Goal: Navigation & Orientation: Find specific page/section

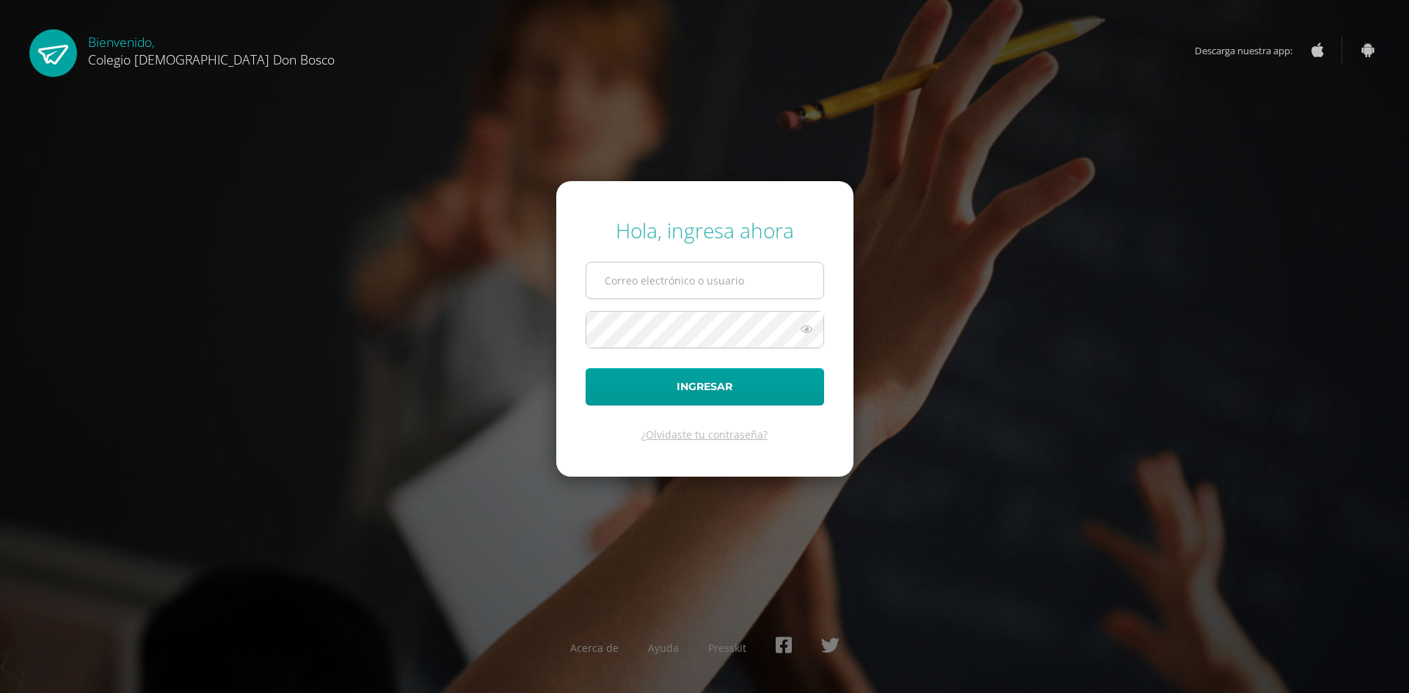
click at [688, 277] on input "text" at bounding box center [704, 281] width 237 height 36
type input "dmayendb24@gmail.com"
click at [805, 331] on icon at bounding box center [806, 330] width 19 height 18
click at [586, 368] on button "Ingresar" at bounding box center [705, 386] width 238 height 37
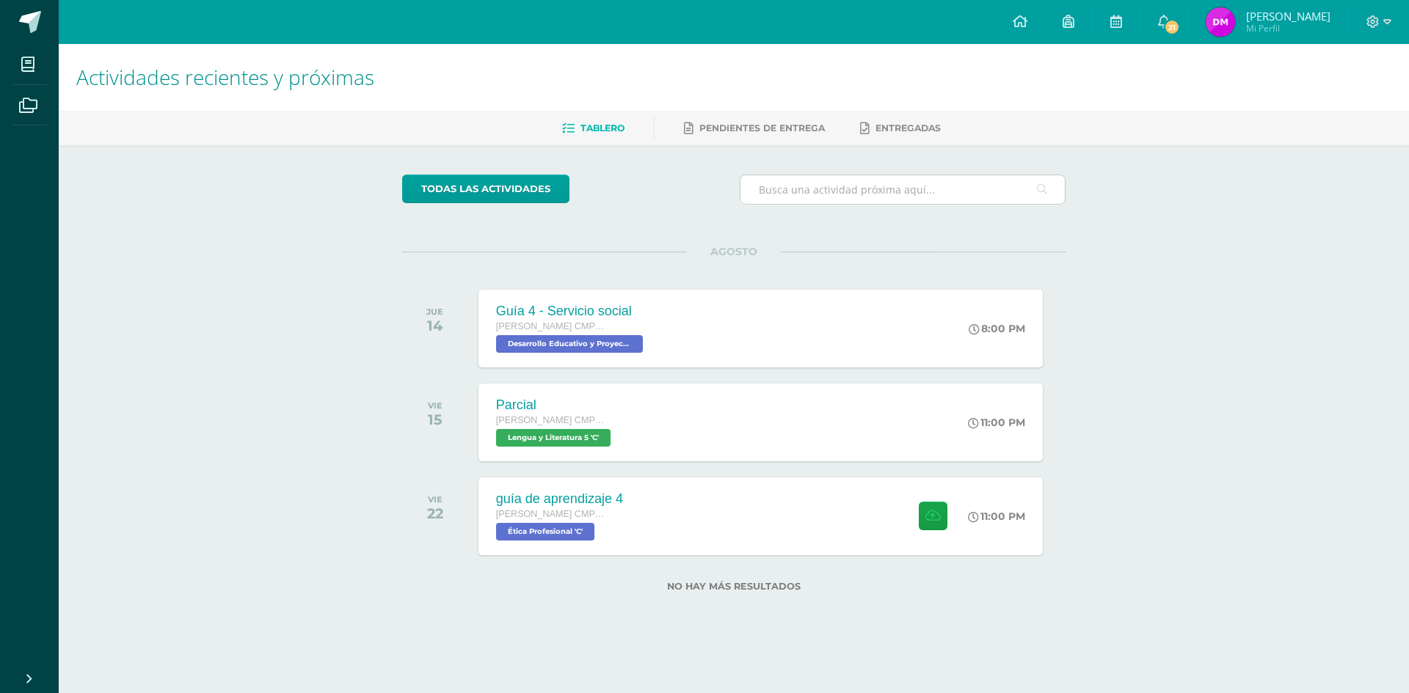
click at [838, 194] on input "text" at bounding box center [902, 189] width 325 height 29
click at [1187, 18] on link "21" at bounding box center [1163, 22] width 47 height 44
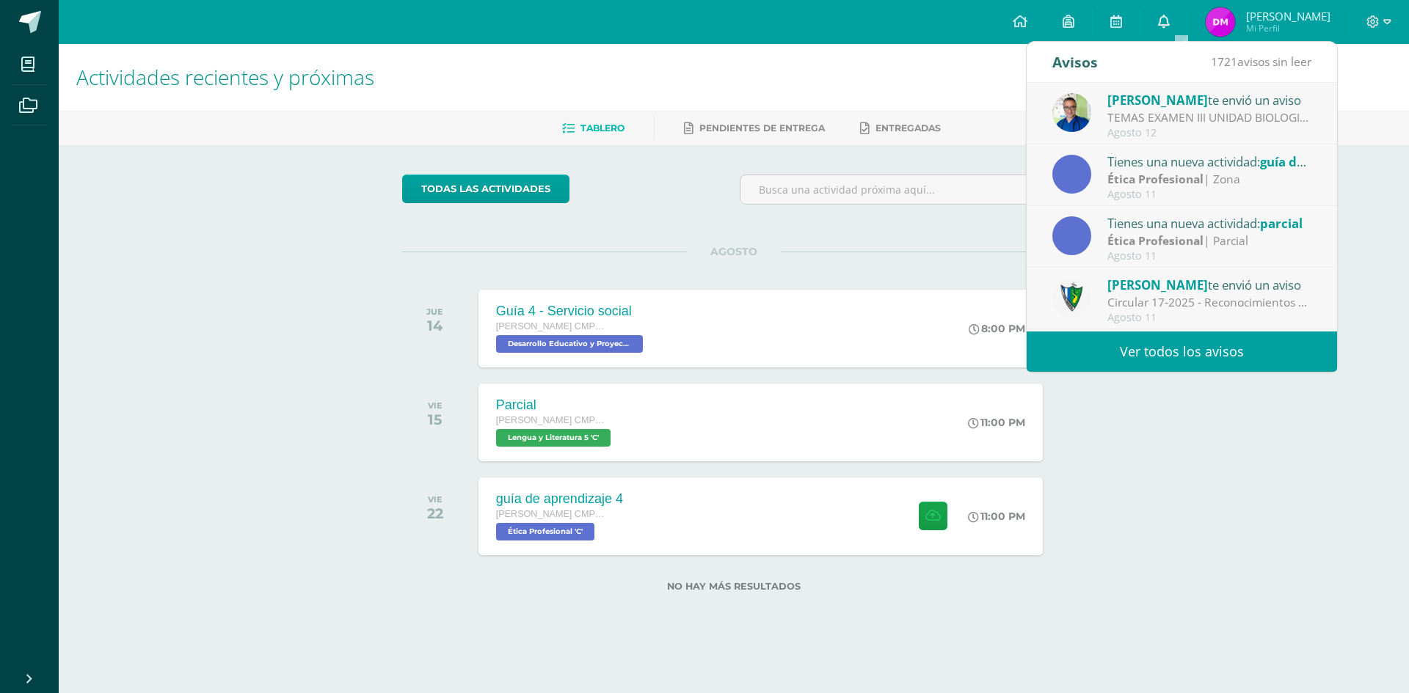
click at [1170, 20] on icon at bounding box center [1164, 21] width 12 height 13
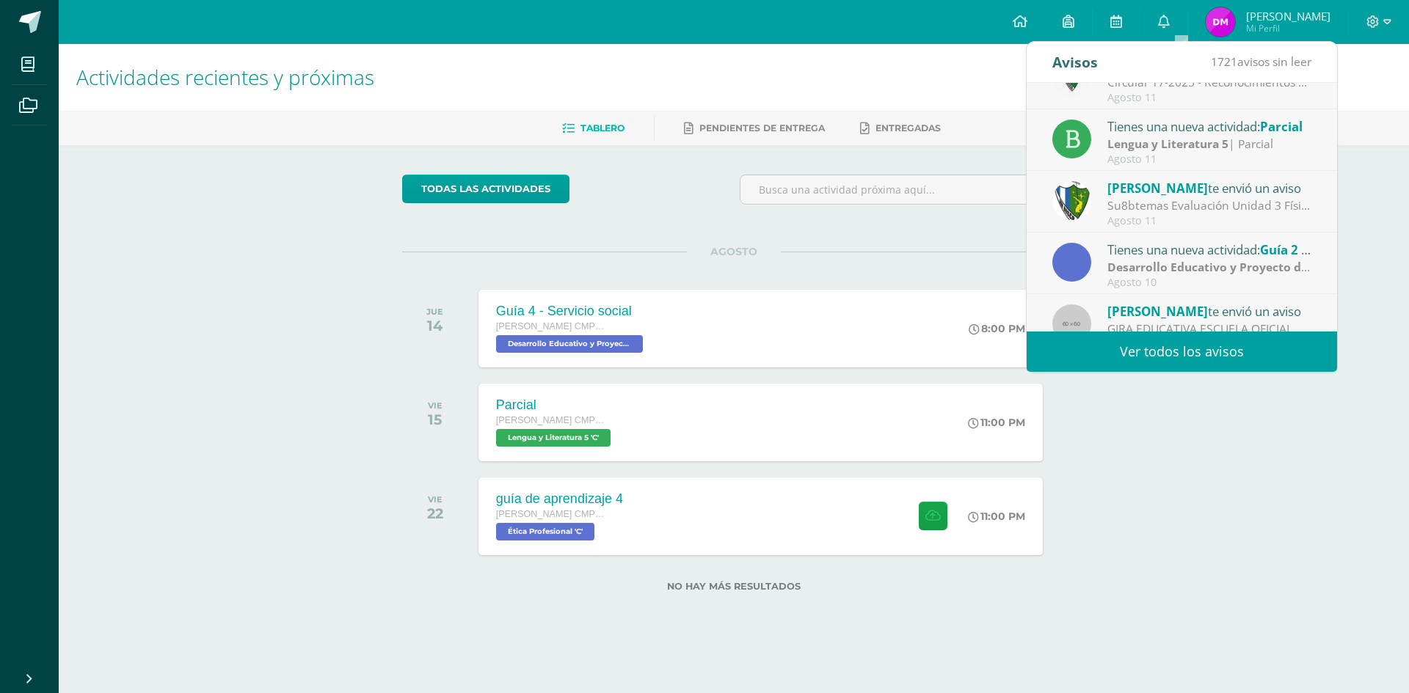
scroll to position [244, 0]
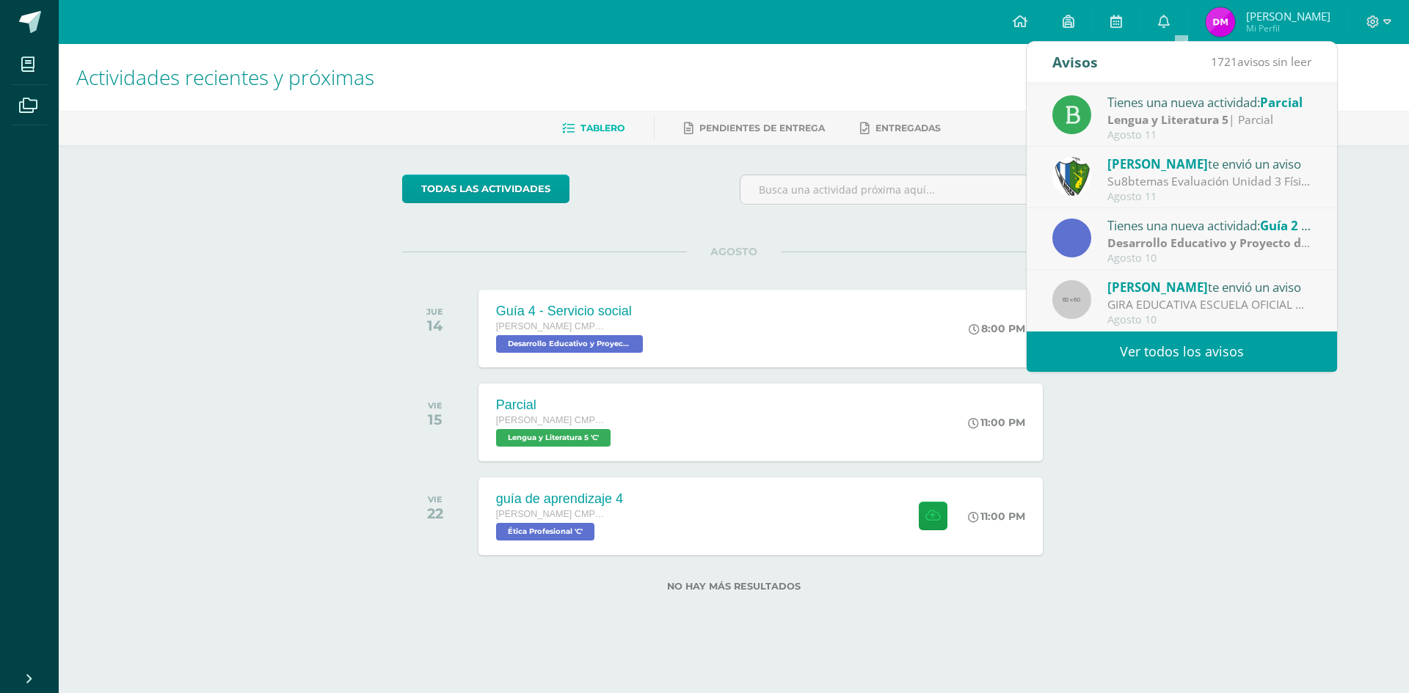
click at [1190, 353] on link "Ver todos los avisos" at bounding box center [1182, 352] width 310 height 40
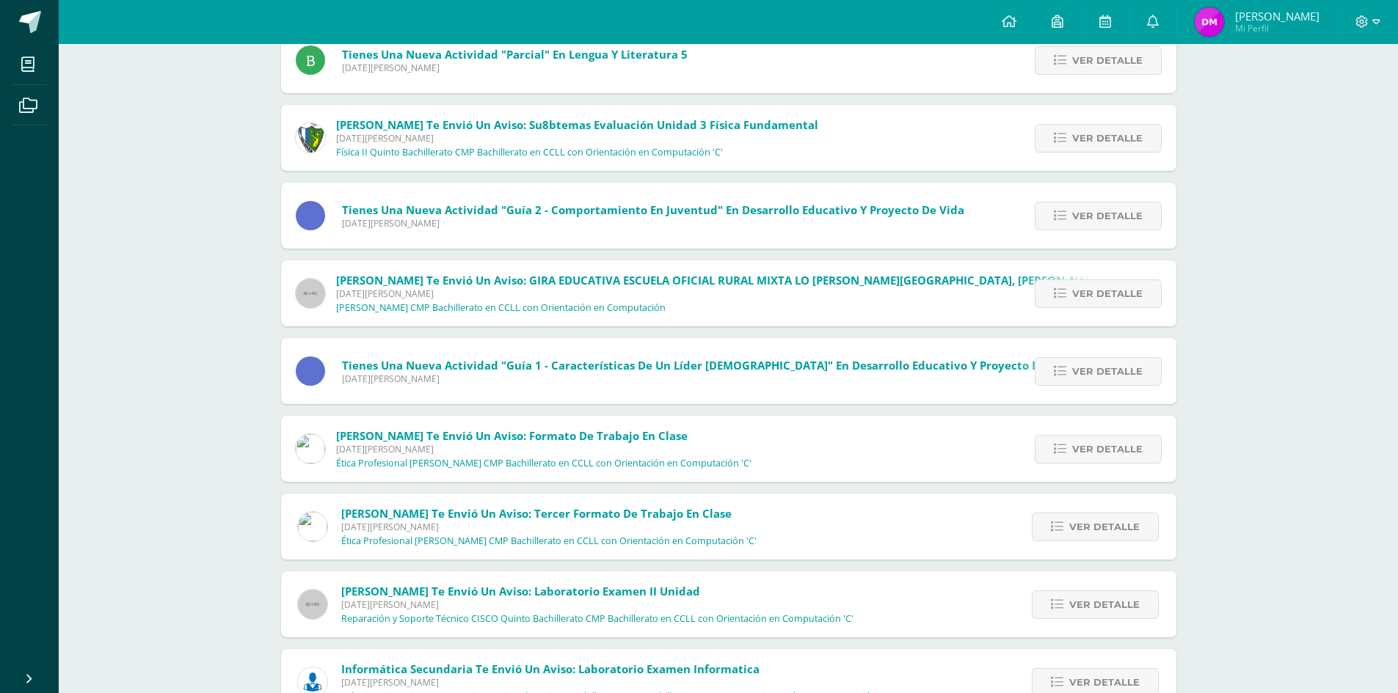
scroll to position [671, 0]
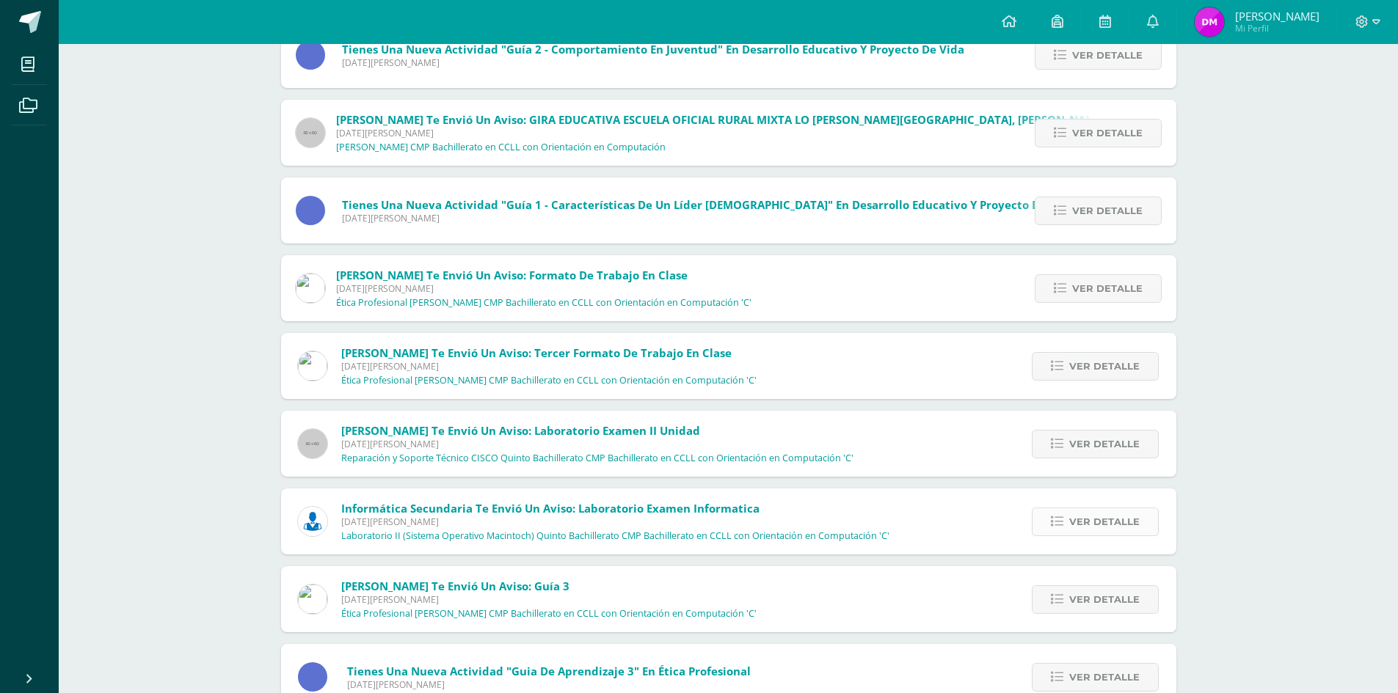
click at [1126, 530] on span "Ver detalle" at bounding box center [1104, 522] width 70 height 27
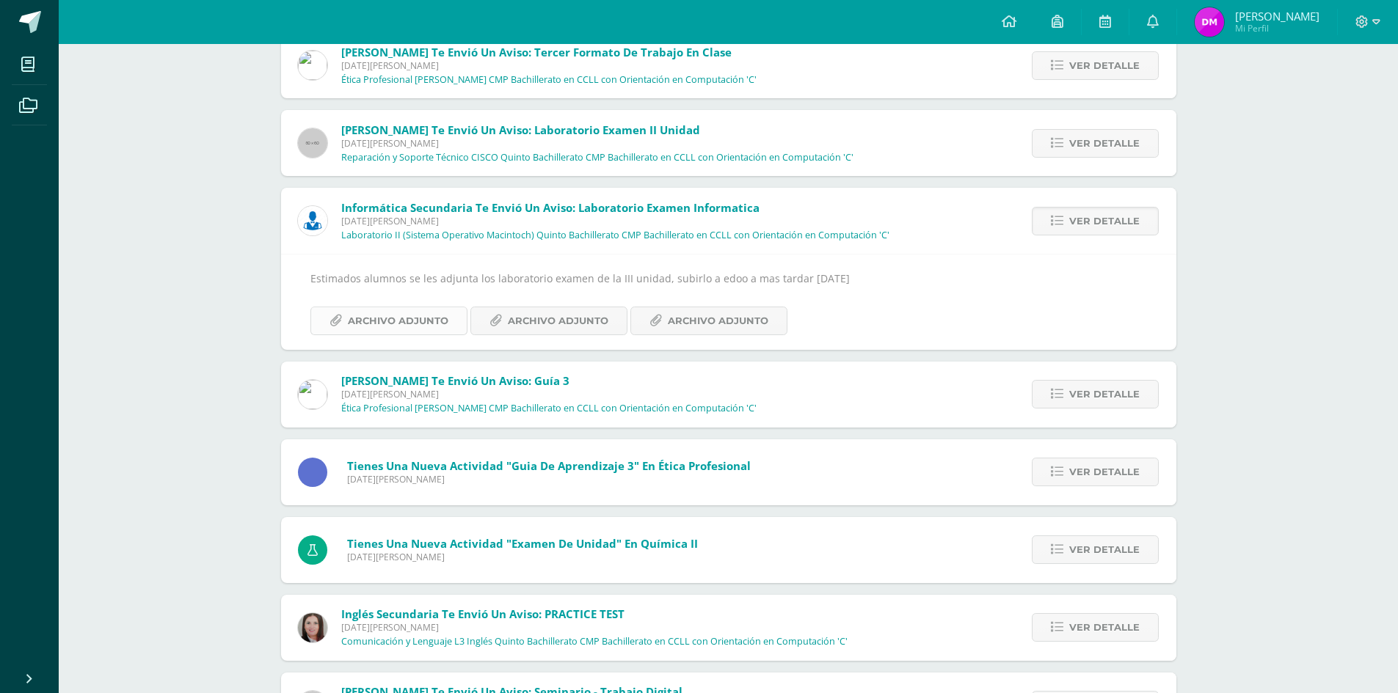
drag, startPoint x: 377, startPoint y: 272, endPoint x: 418, endPoint y: 322, distance: 64.6
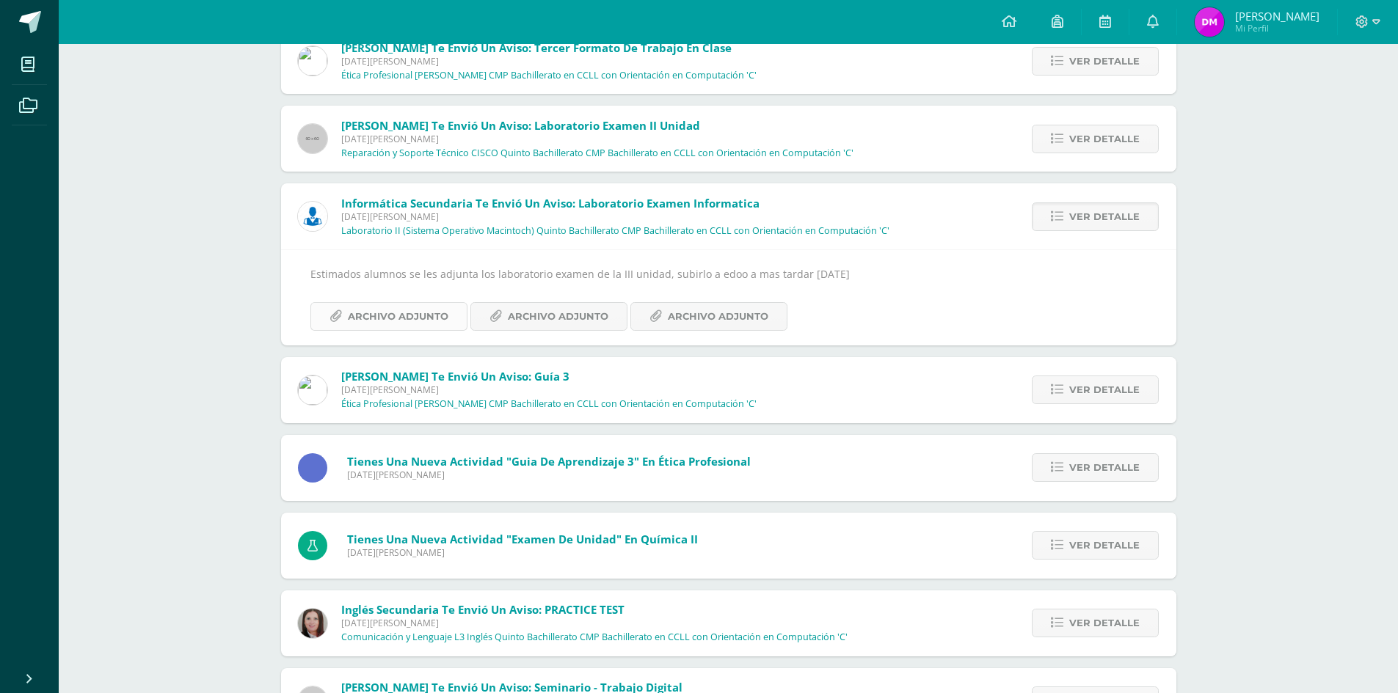
drag, startPoint x: 440, startPoint y: 332, endPoint x: 401, endPoint y: 311, distance: 45.0
